Goal: Transaction & Acquisition: Download file/media

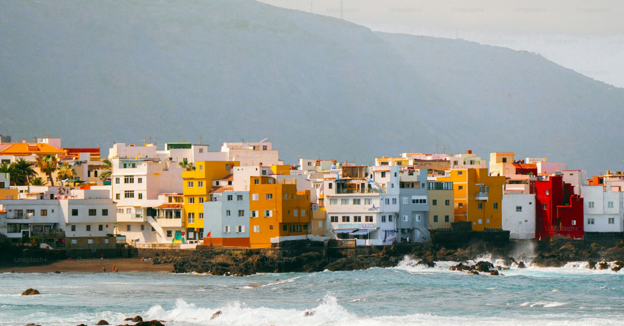
scroll to position [45, 0]
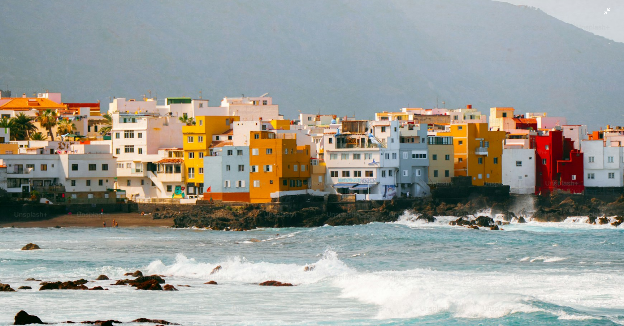
click at [288, 220] on img "Zoom out on this image" at bounding box center [312, 162] width 625 height 417
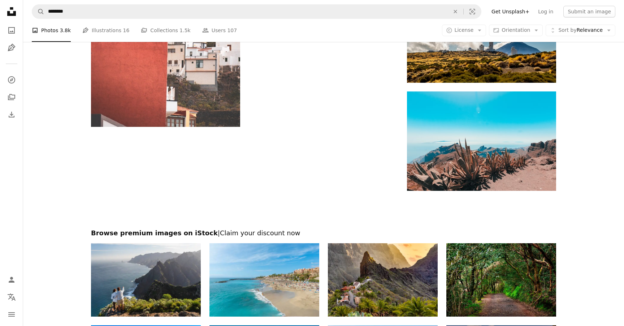
scroll to position [1343, 0]
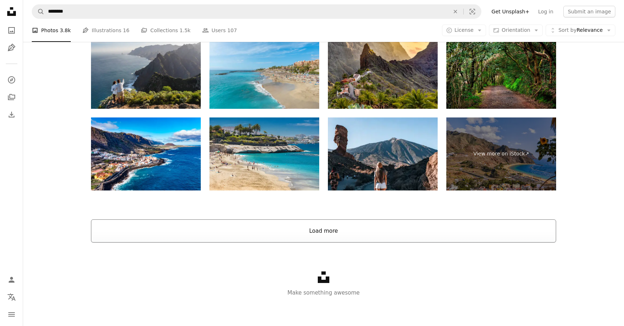
click at [293, 227] on button "Load more" at bounding box center [323, 230] width 465 height 23
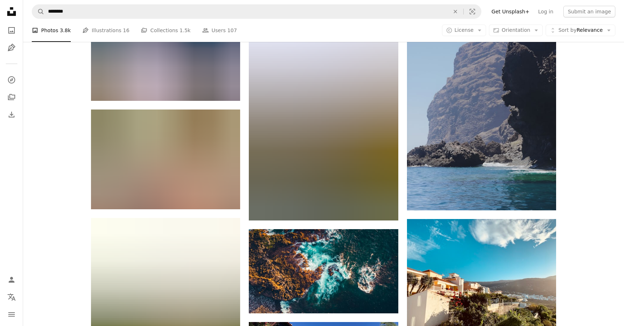
scroll to position [3773, 0]
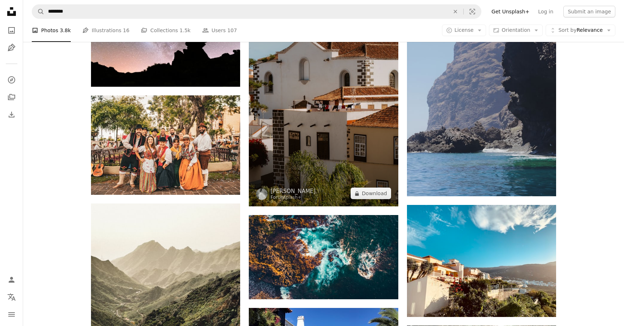
click at [328, 150] on img at bounding box center [323, 94] width 149 height 224
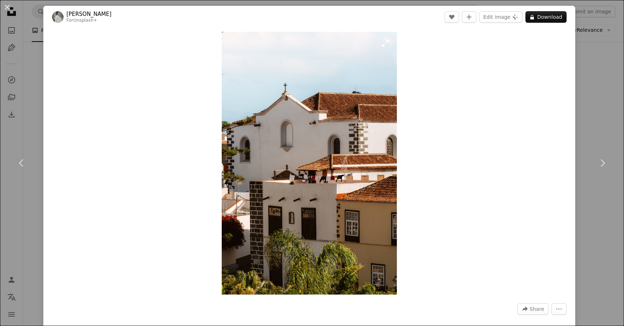
click at [338, 201] on img "Zoom in on this image" at bounding box center [309, 163] width 175 height 263
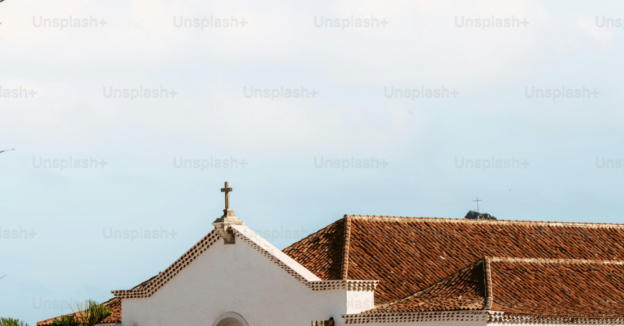
scroll to position [306, 0]
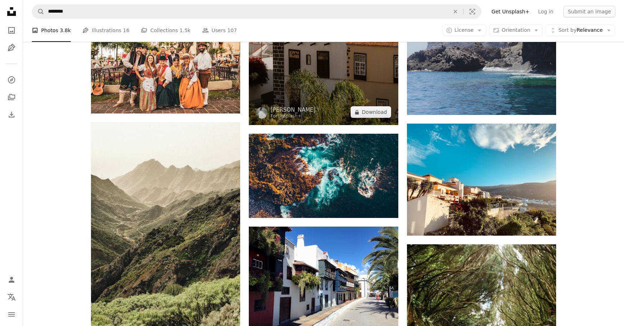
scroll to position [3852, 0]
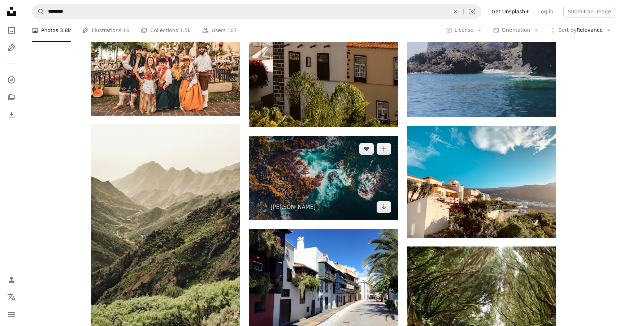
click at [320, 182] on img at bounding box center [323, 178] width 149 height 84
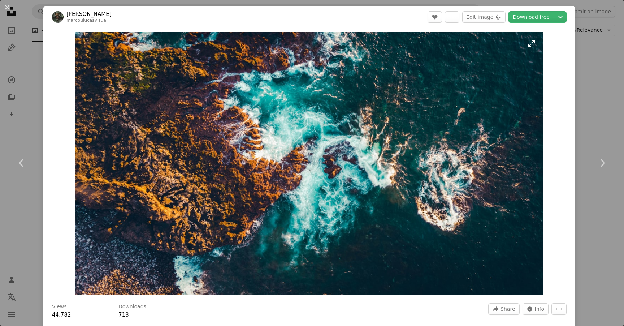
click at [331, 154] on img "Zoom in on this image" at bounding box center [310, 163] width 468 height 263
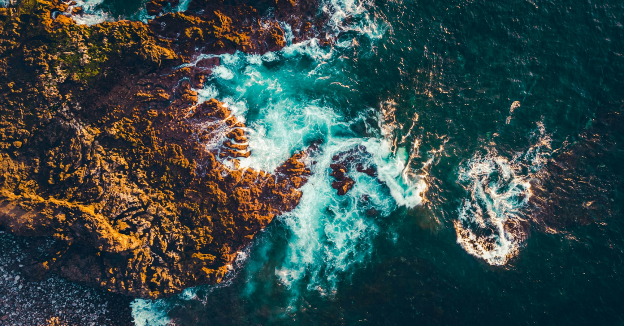
scroll to position [12, 0]
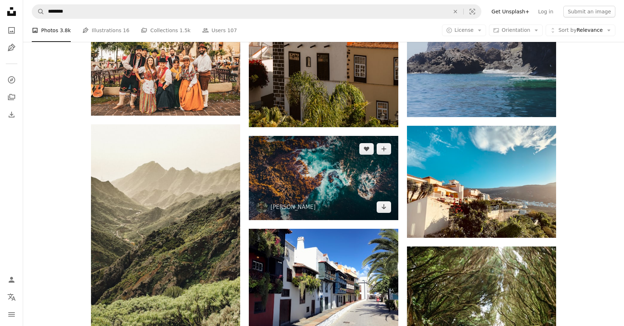
click at [322, 168] on img at bounding box center [323, 178] width 149 height 84
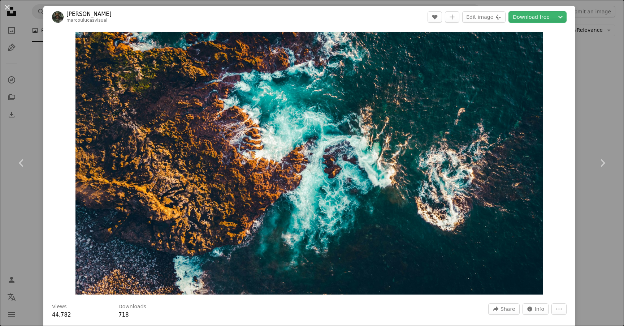
click at [322, 168] on img "Zoom in on this image" at bounding box center [310, 163] width 468 height 263
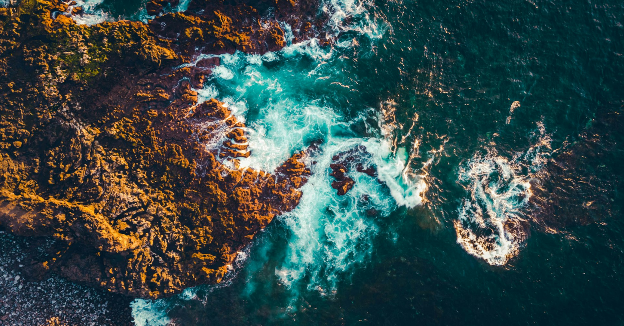
scroll to position [12, 0]
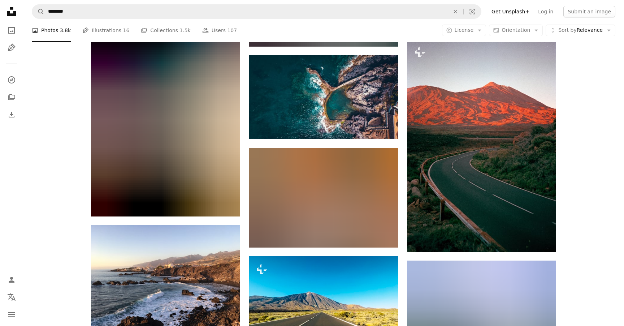
scroll to position [2487, 0]
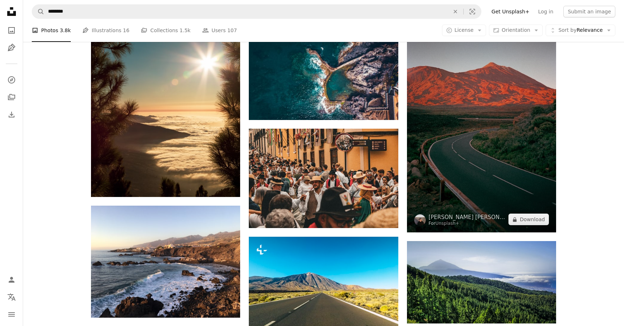
click at [462, 139] on img at bounding box center [481, 126] width 149 height 213
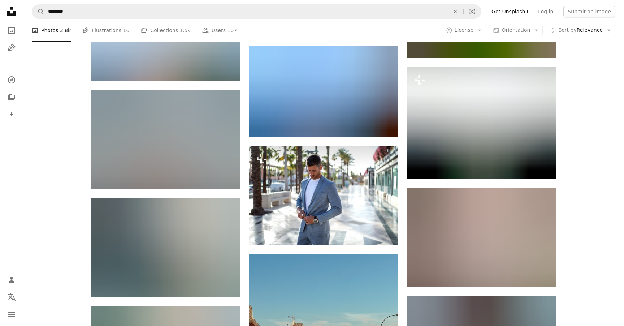
scroll to position [8148, 0]
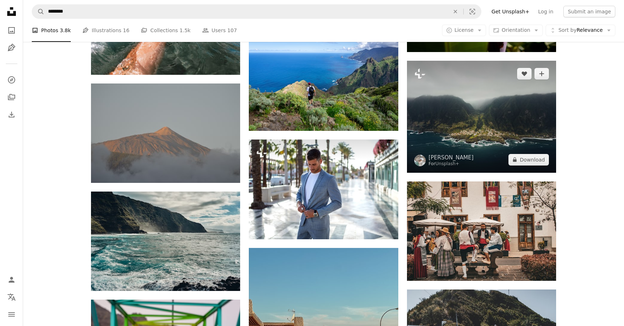
click at [482, 132] on img at bounding box center [481, 117] width 149 height 112
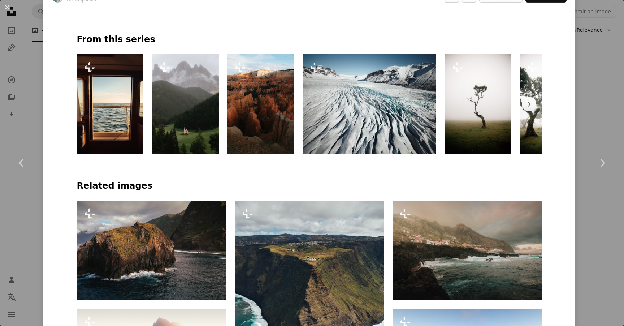
scroll to position [376, 0]
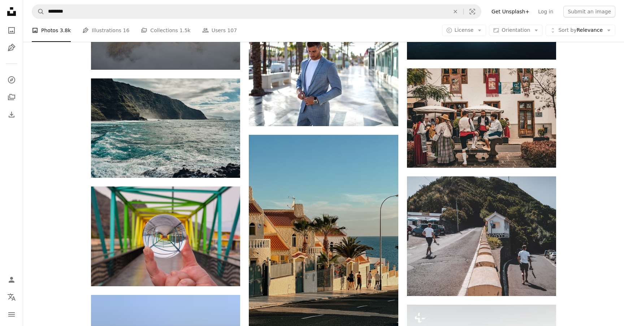
scroll to position [8261, 0]
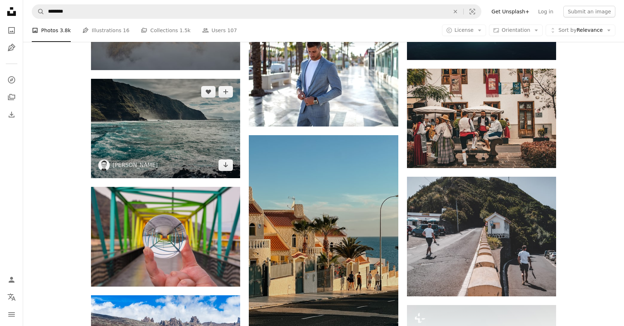
click at [168, 132] on img at bounding box center [165, 128] width 149 height 99
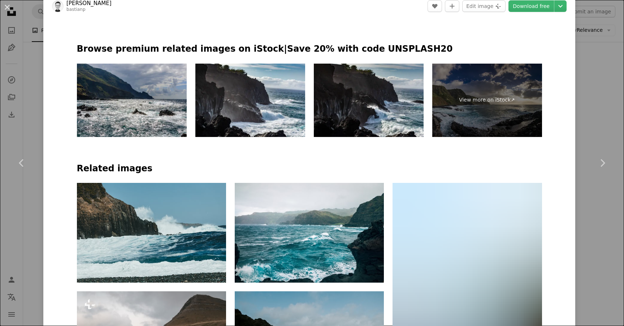
scroll to position [465, 0]
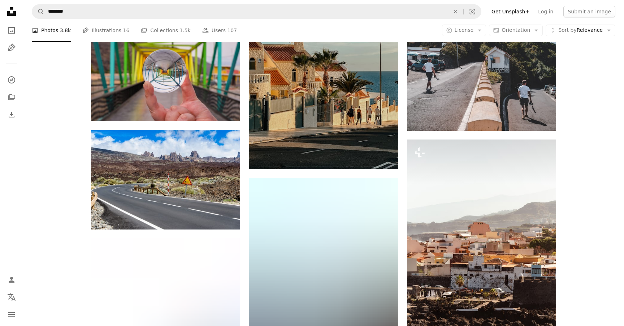
scroll to position [8387, 0]
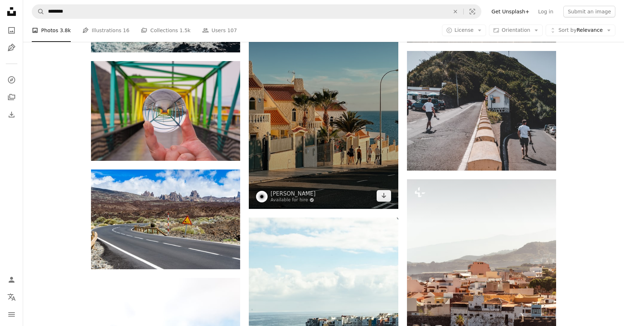
click at [348, 147] on img at bounding box center [323, 108] width 149 height 199
click at [343, 177] on img at bounding box center [323, 108] width 149 height 199
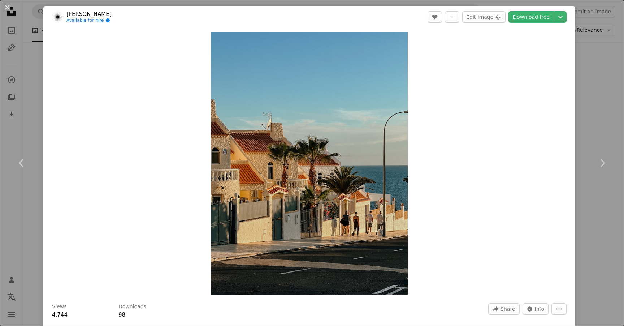
click at [343, 177] on img "Zoom in on this image" at bounding box center [309, 163] width 197 height 263
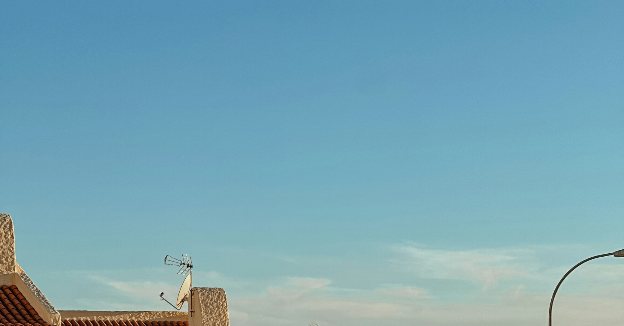
scroll to position [254, 0]
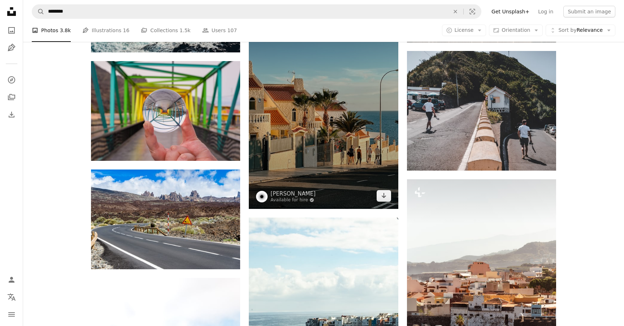
click at [353, 129] on img at bounding box center [323, 108] width 149 height 199
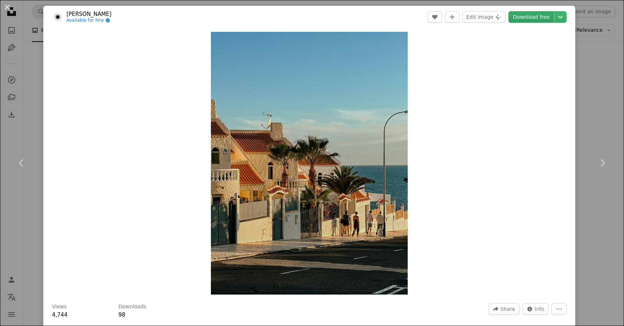
click at [534, 20] on link "Download free" at bounding box center [532, 17] width 46 height 12
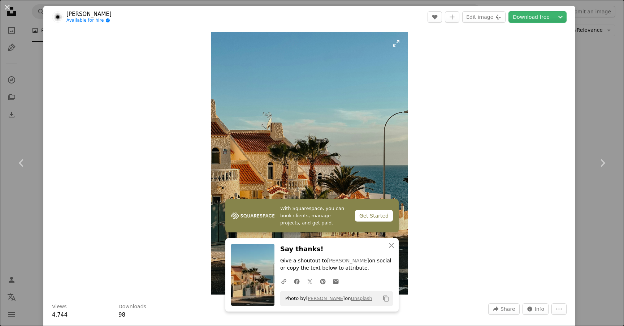
click at [392, 147] on img "Zoom in on this image" at bounding box center [309, 163] width 197 height 263
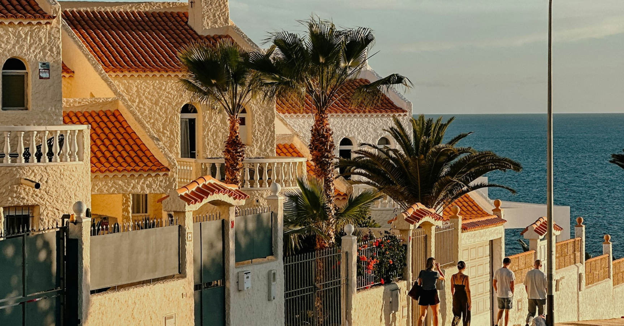
scroll to position [310, 0]
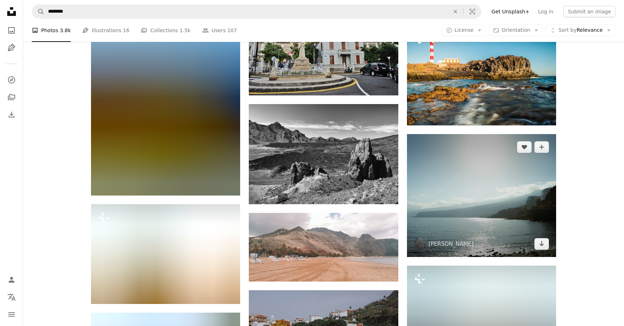
scroll to position [10153, 0]
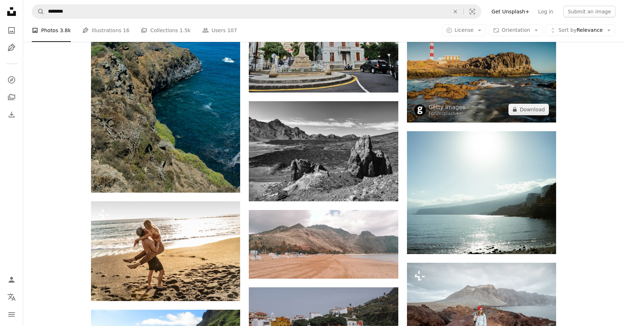
click at [486, 77] on img at bounding box center [481, 72] width 149 height 99
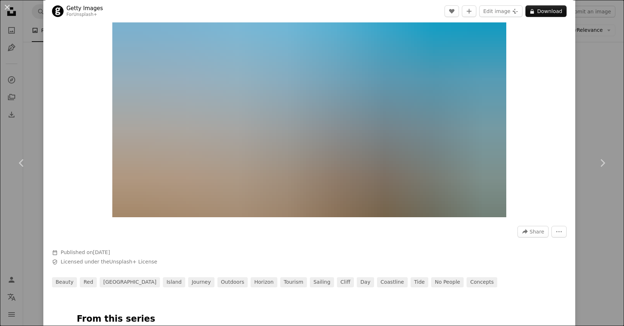
scroll to position [82, 0]
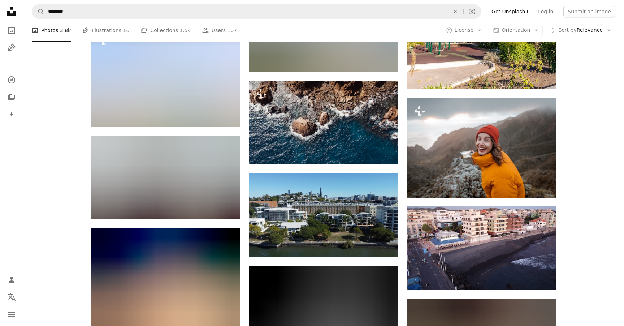
scroll to position [11546, 0]
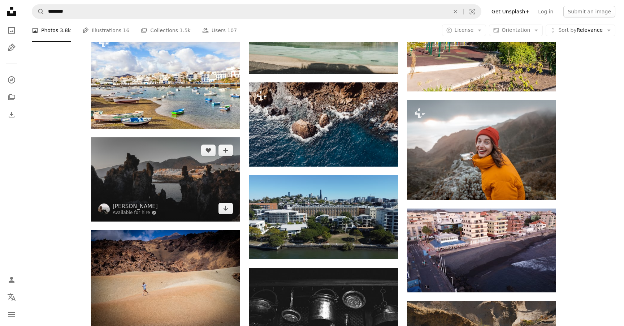
click at [210, 182] on img at bounding box center [165, 179] width 149 height 84
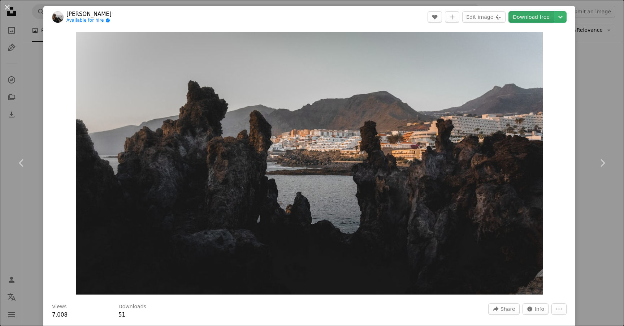
click at [539, 17] on link "Download free" at bounding box center [532, 17] width 46 height 12
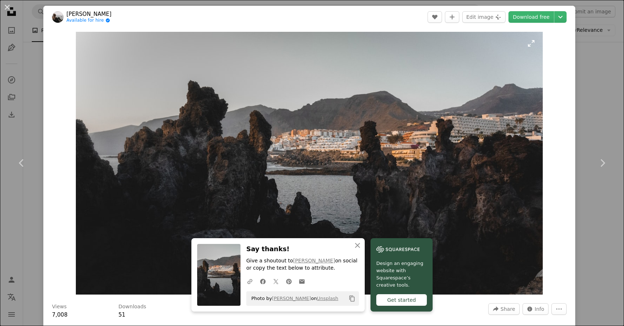
click at [444, 153] on img "Zoom in on this image" at bounding box center [309, 163] width 467 height 263
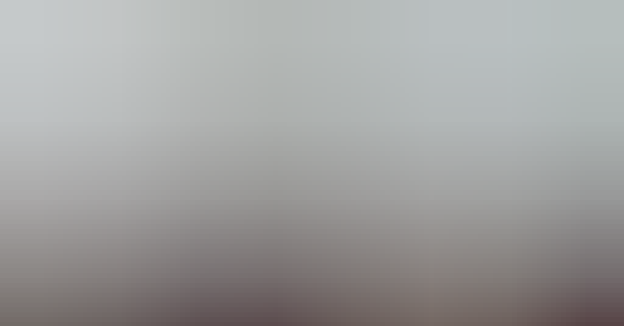
scroll to position [13, 0]
